Goal: Task Accomplishment & Management: Manage account settings

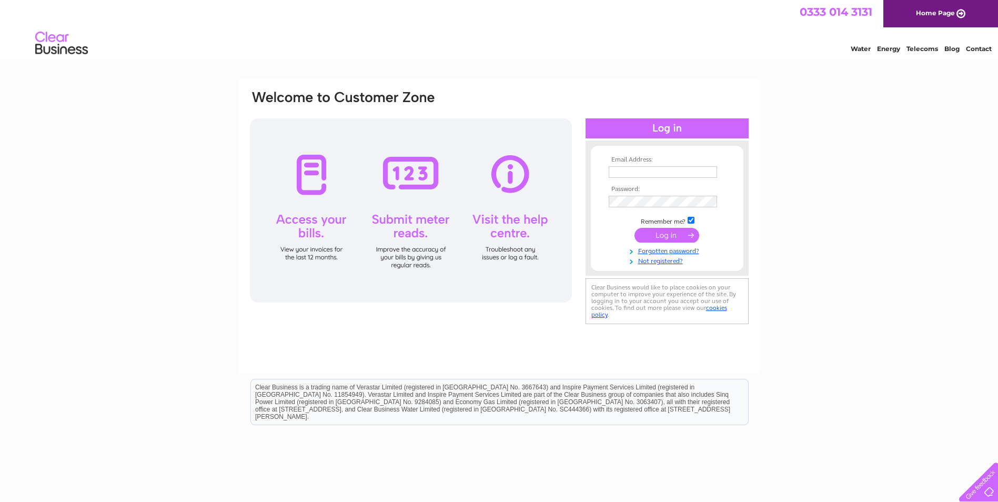
click at [639, 171] on input "text" at bounding box center [663, 172] width 108 height 12
click at [634, 175] on input "accounts@rmspumptools.com" at bounding box center [663, 172] width 108 height 12
click at [718, 172] on input "accounts@rmspumptools.com" at bounding box center [663, 172] width 109 height 13
type input "a"
type input "frances.gall@rmspumptools.com"
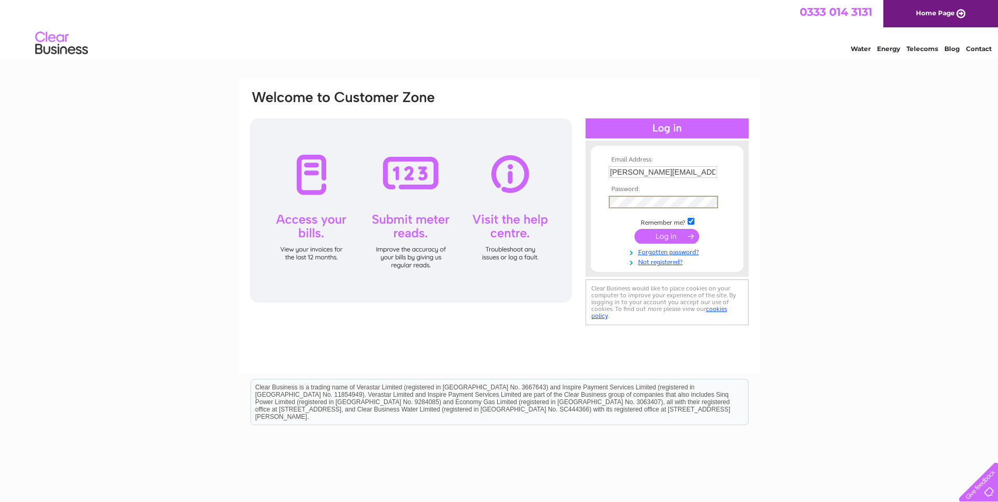
click at [677, 237] on input "submit" at bounding box center [667, 236] width 65 height 15
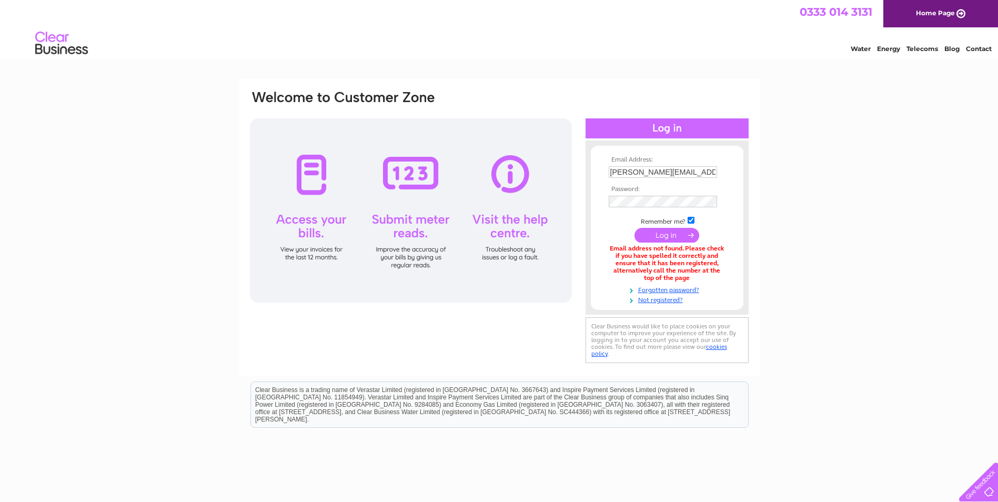
drag, startPoint x: 666, startPoint y: 171, endPoint x: 671, endPoint y: 174, distance: 5.7
click at [668, 171] on input "frances.gall@rmspumptools.com" at bounding box center [663, 172] width 108 height 12
type input "m"
type input "martin.marsh@rmspumptools.com"
click at [676, 235] on input "submit" at bounding box center [667, 235] width 65 height 15
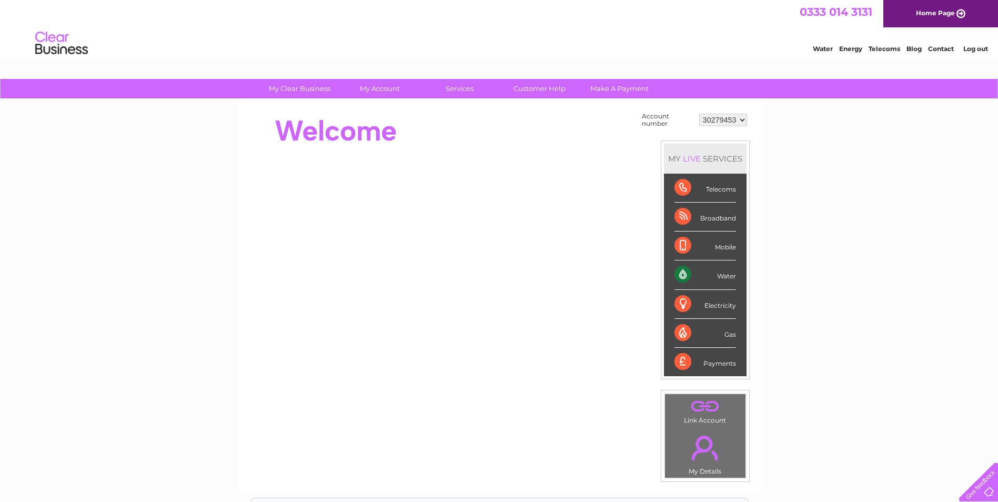
click at [684, 273] on div "Water" at bounding box center [706, 275] width 62 height 29
click at [689, 272] on div "Water" at bounding box center [706, 275] width 62 height 29
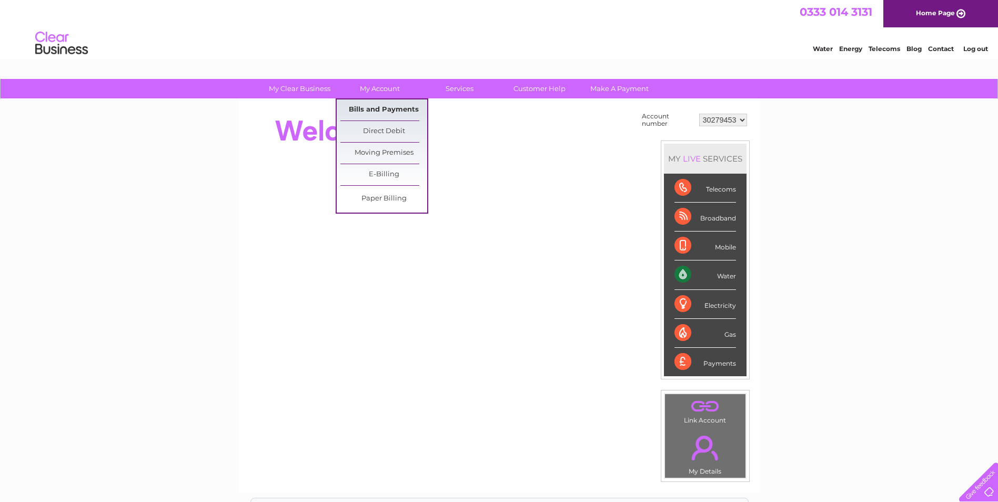
click at [385, 111] on link "Bills and Payments" at bounding box center [384, 109] width 87 height 21
click at [392, 112] on link "Bills and Payments" at bounding box center [384, 109] width 87 height 21
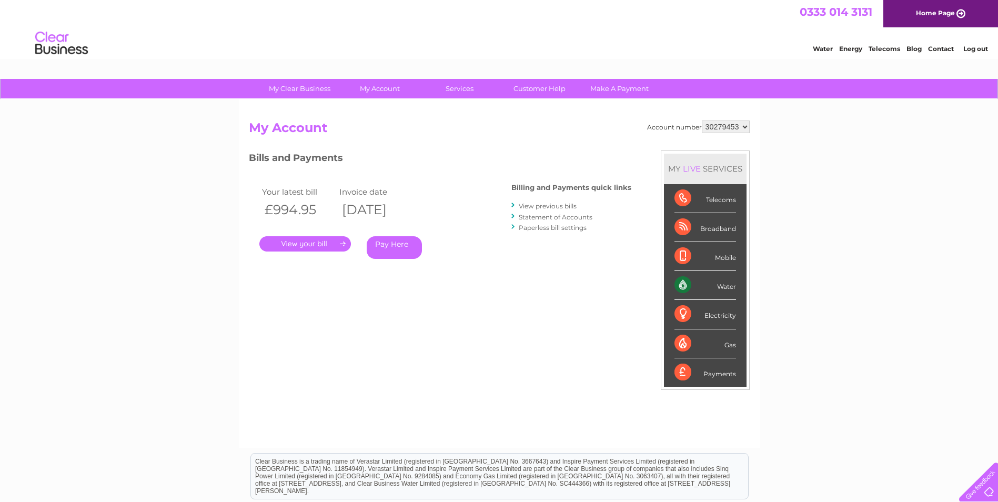
click at [328, 244] on link "." at bounding box center [305, 243] width 92 height 15
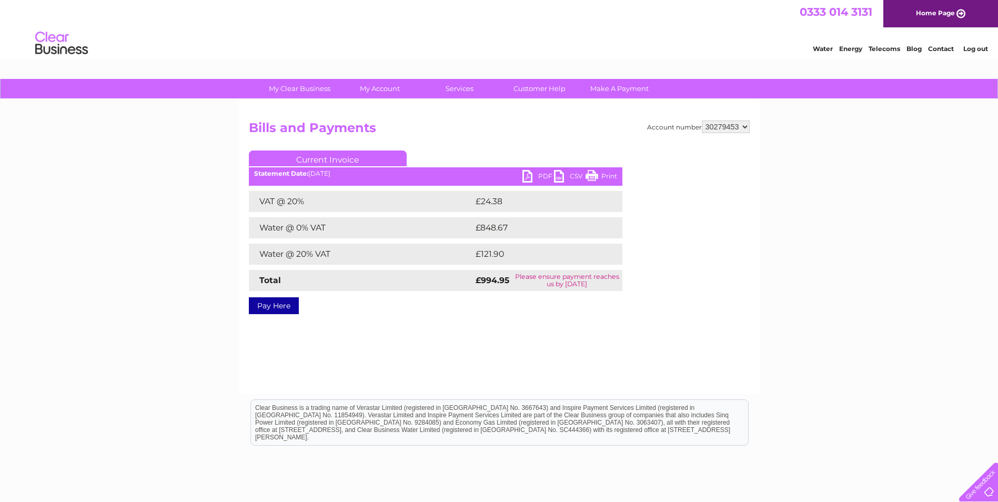
click at [607, 174] on link "Print" at bounding box center [602, 177] width 32 height 15
click at [531, 174] on link "PDF" at bounding box center [539, 177] width 32 height 15
click at [527, 176] on link "PDF" at bounding box center [539, 177] width 32 height 15
